Goal: Task Accomplishment & Management: Manage account settings

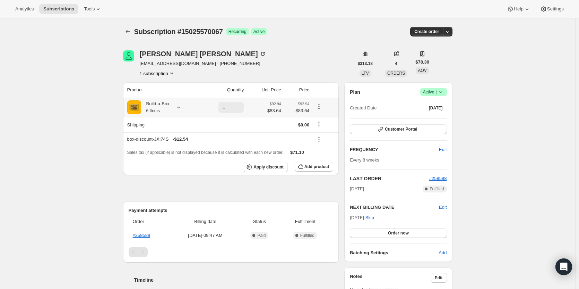
click at [175, 109] on div at bounding box center [177, 107] width 10 height 7
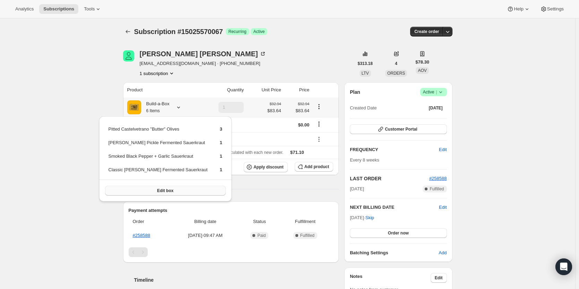
click at [178, 189] on button "Edit box" at bounding box center [165, 191] width 121 height 10
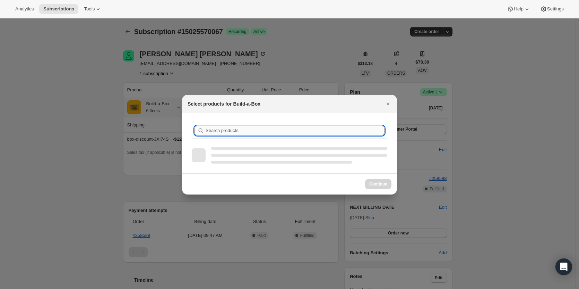
click at [242, 131] on input "Search products" at bounding box center [295, 131] width 179 height 10
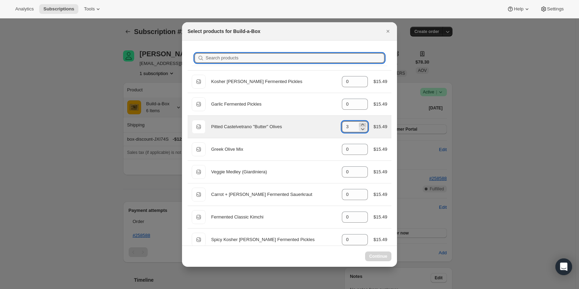
click at [361, 124] on icon ":reb:" at bounding box center [362, 124] width 3 height 2
type input "3"
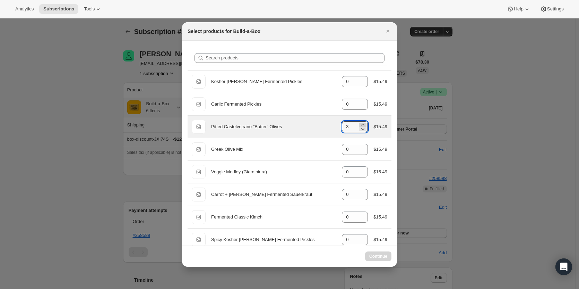
select select "gid://shopify/ProductVariant/49973439234323"
click at [361, 123] on icon ":reb:" at bounding box center [362, 124] width 7 height 7
type input "4"
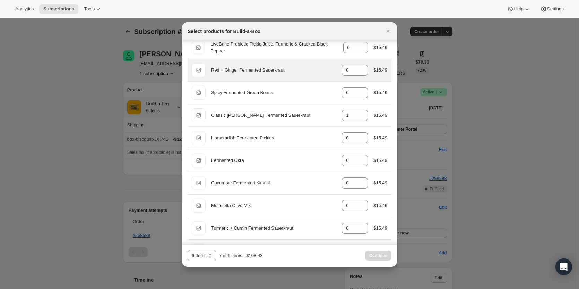
scroll to position [277, 0]
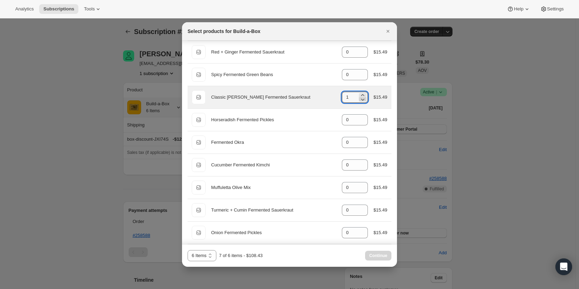
click at [361, 101] on icon ":reb:" at bounding box center [362, 99] width 7 height 7
type input "0"
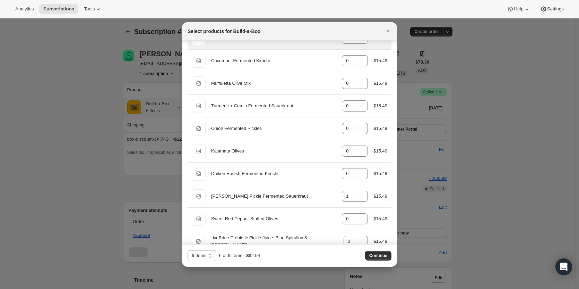
scroll to position [416, 0]
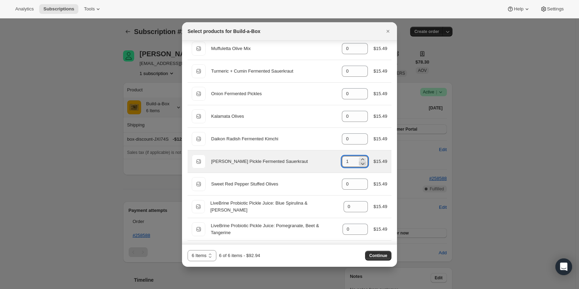
click at [361, 162] on icon ":reb:" at bounding box center [362, 163] width 7 height 7
type input "0"
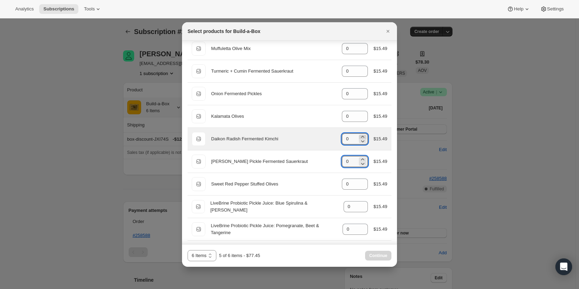
click at [359, 137] on icon ":reb:" at bounding box center [362, 136] width 7 height 7
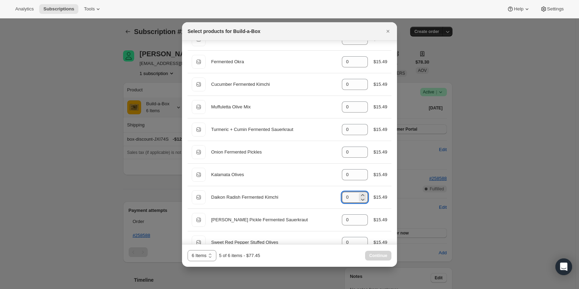
scroll to position [352, 0]
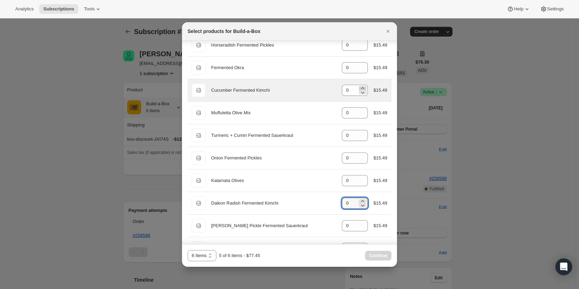
type input "0"
click at [359, 87] on icon ":reb:" at bounding box center [362, 88] width 7 height 7
type input "1"
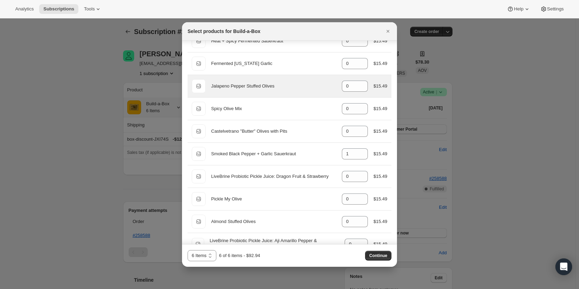
scroll to position [629, 0]
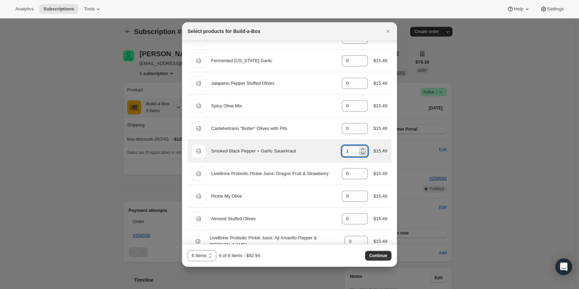
click at [361, 154] on icon ":reb:" at bounding box center [362, 153] width 3 height 2
type input "0"
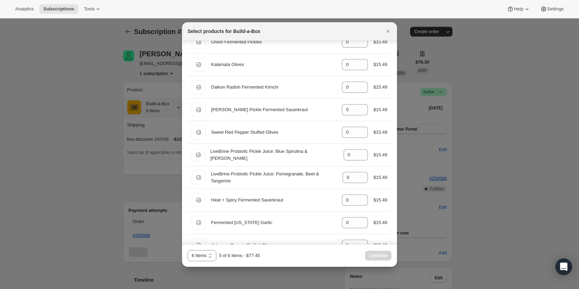
scroll to position [456, 0]
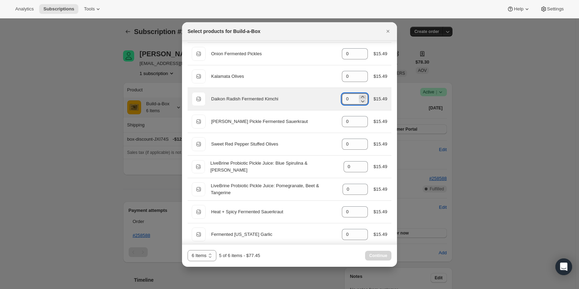
click at [360, 95] on icon ":reb:" at bounding box center [362, 96] width 7 height 7
type input "1"
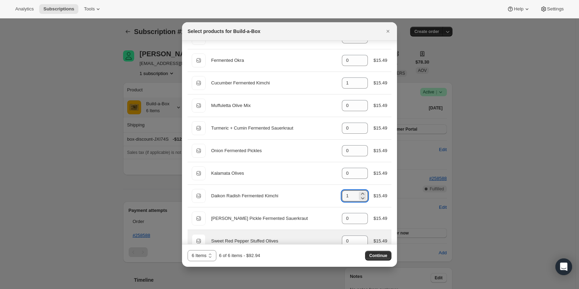
scroll to position [352, 0]
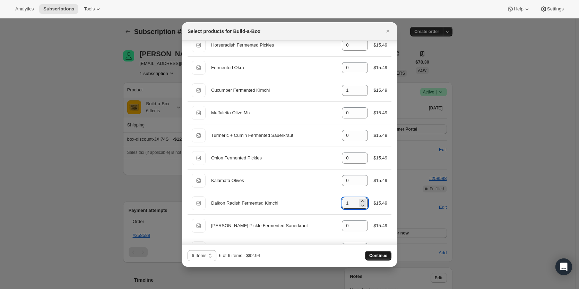
click at [383, 253] on span "Continue" at bounding box center [378, 255] width 18 height 6
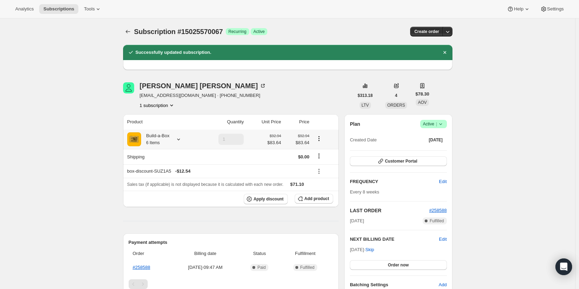
click at [170, 135] on div "Build-a-Box 6 Items" at bounding box center [155, 139] width 28 height 14
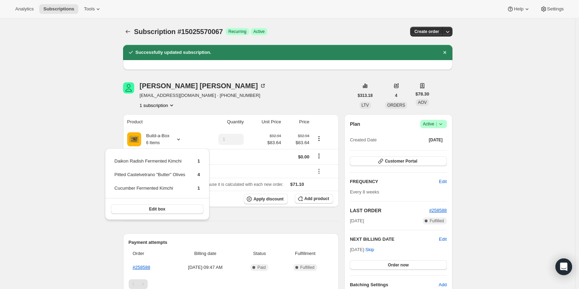
click at [88, 139] on div "Subscription #15025570067. This page is ready Subscription #15025570067 Success…" at bounding box center [287, 293] width 575 height 551
